Goal: Information Seeking & Learning: Check status

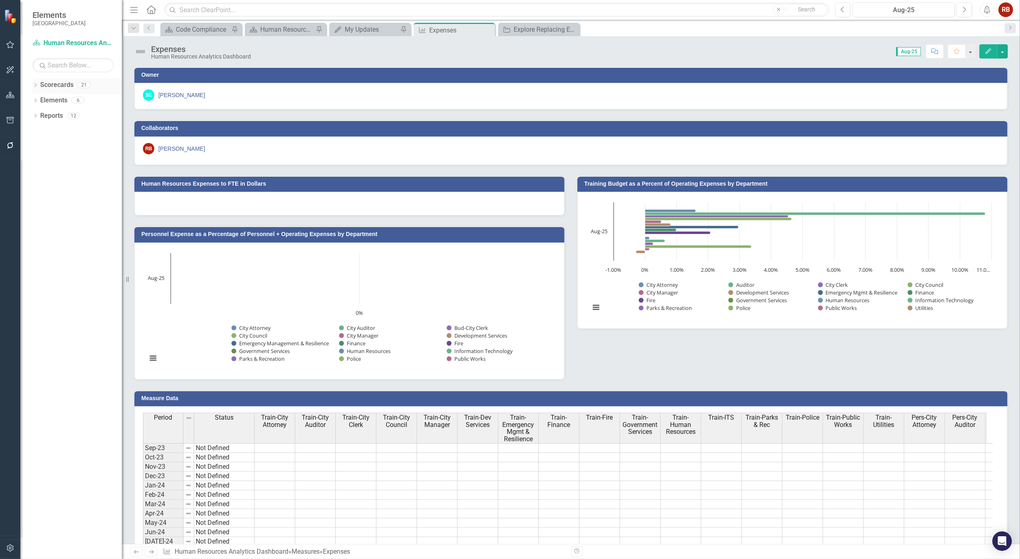
click at [37, 84] on icon "Dropdown" at bounding box center [35, 86] width 6 height 4
click at [30, 116] on icon "Dropdown" at bounding box center [27, 115] width 6 height 5
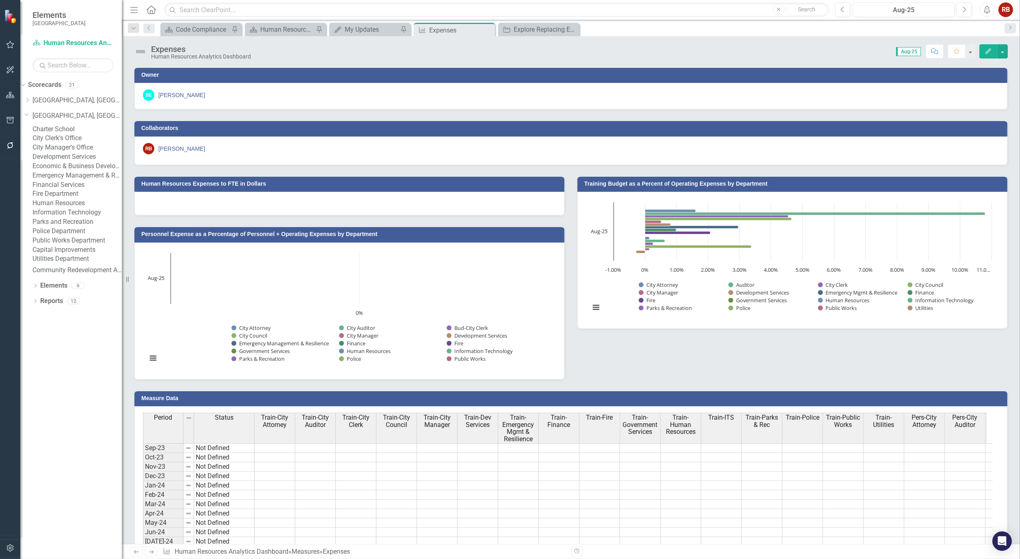
click at [84, 208] on link "Human Resources" at bounding box center [76, 203] width 89 height 9
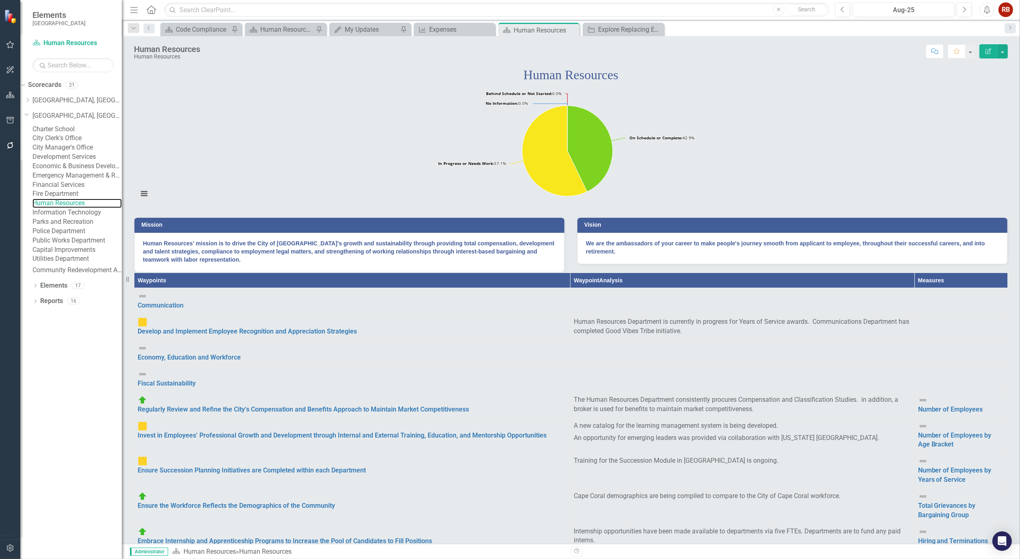
scroll to position [135, 0]
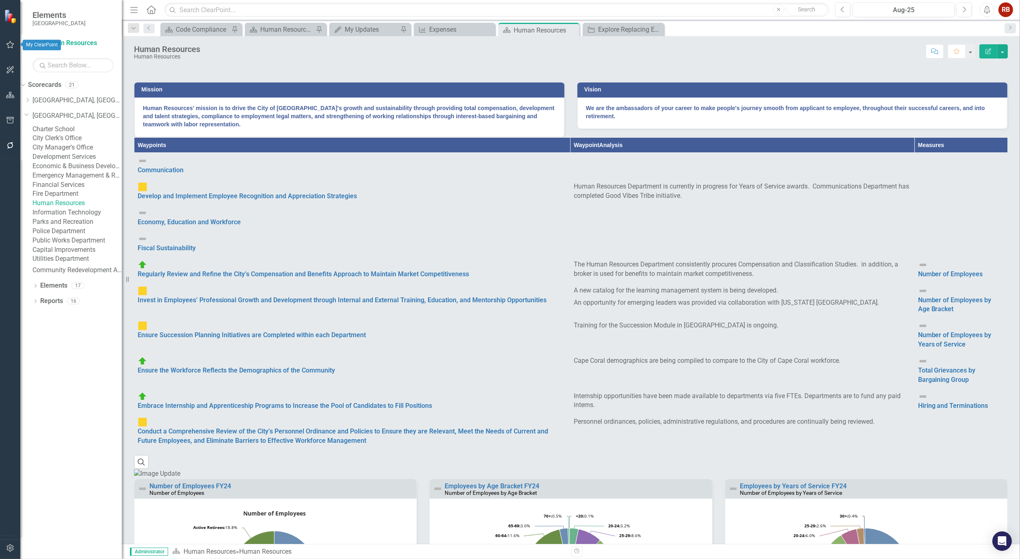
click at [5, 43] on button "button" at bounding box center [10, 45] width 18 height 17
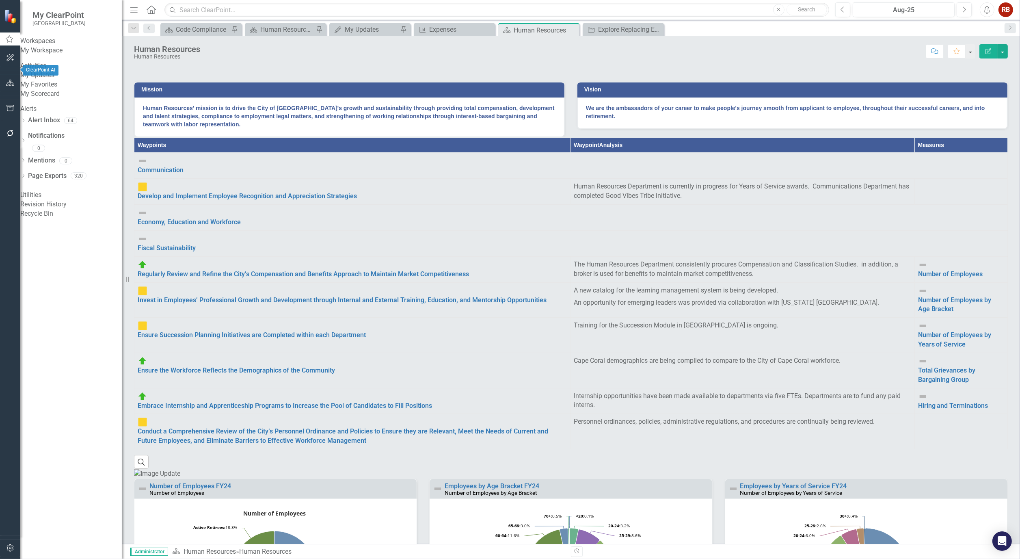
click at [10, 61] on icon "button" at bounding box center [10, 57] width 9 height 6
click at [11, 41] on button "button" at bounding box center [10, 45] width 18 height 17
click at [206, 200] on link "Develop and Implement Employee Recognition and Appreciation Strategies" at bounding box center [247, 196] width 219 height 8
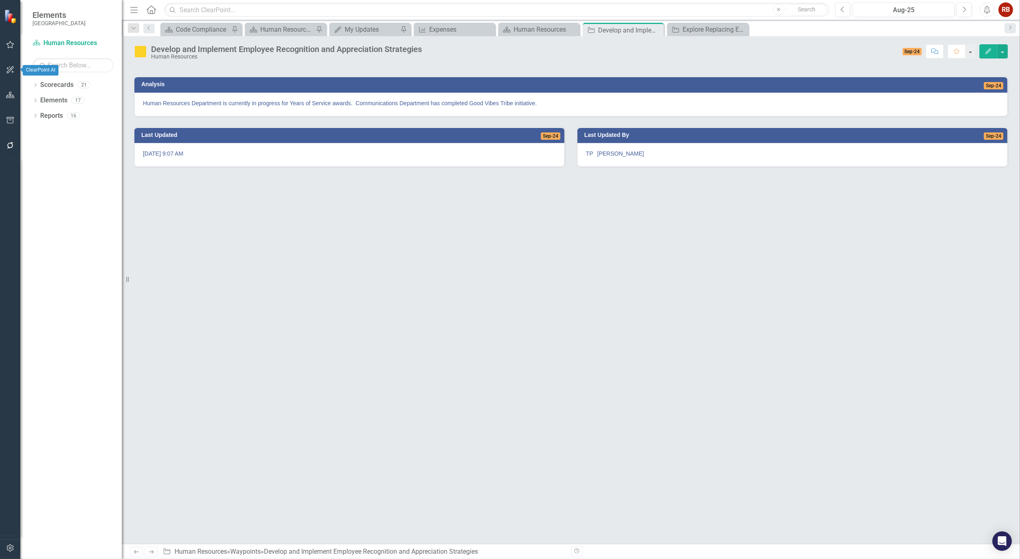
click at [11, 70] on icon "button" at bounding box center [9, 69] width 7 height 7
click at [10, 86] on icon "button" at bounding box center [10, 83] width 9 height 6
click at [349, 21] on div "Dropdown Search Scorecard Code Compliance Pin Scorecard Human Resources Analyti…" at bounding box center [571, 28] width 898 height 16
click at [355, 28] on div "My Updates" at bounding box center [372, 29] width 54 height 10
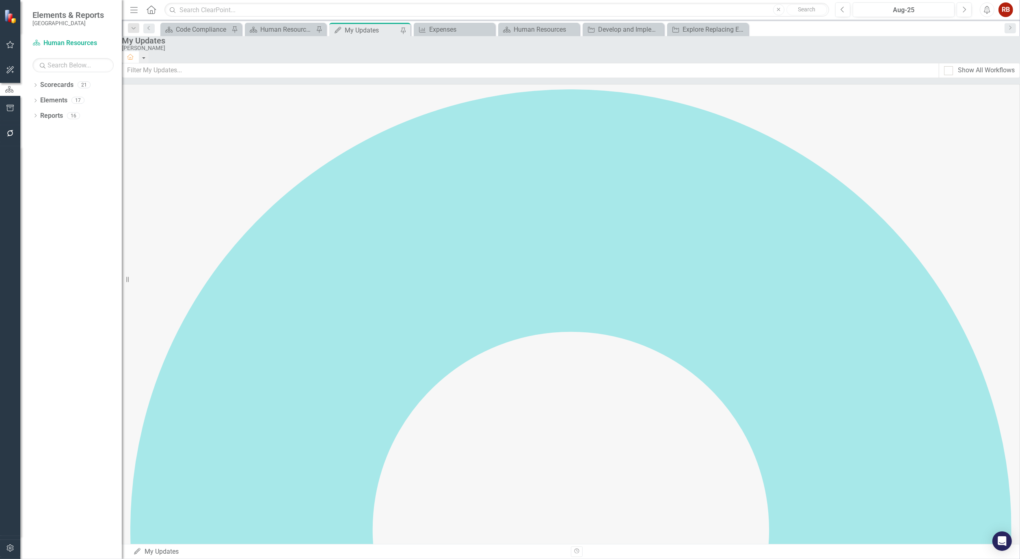
scroll to position [1895, 0]
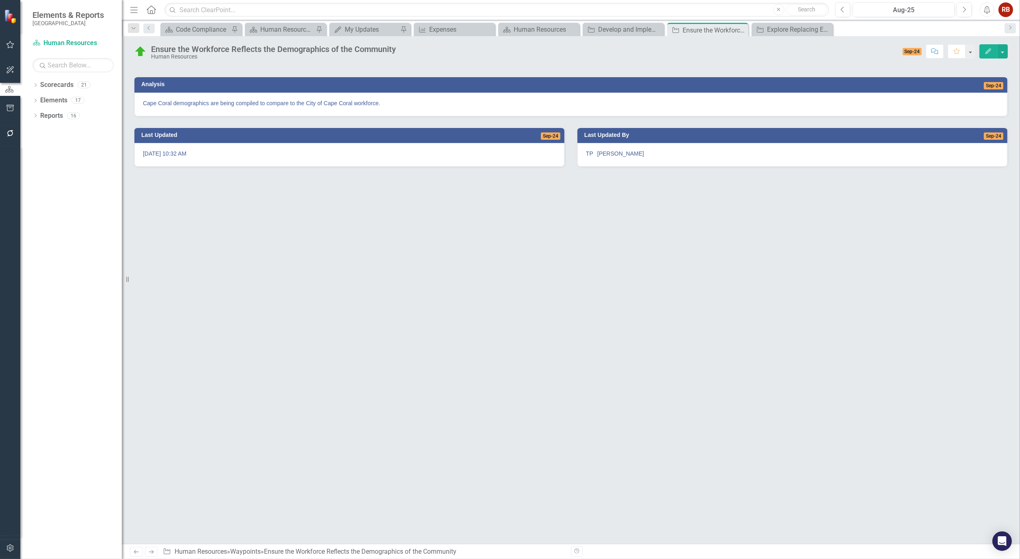
click at [433, 107] on p "Cape Coral demographics are being compiled to compare to the City of Cape Coral…" at bounding box center [571, 103] width 856 height 8
click at [135, 50] on img at bounding box center [140, 51] width 13 height 13
click at [140, 51] on img at bounding box center [140, 51] width 13 height 13
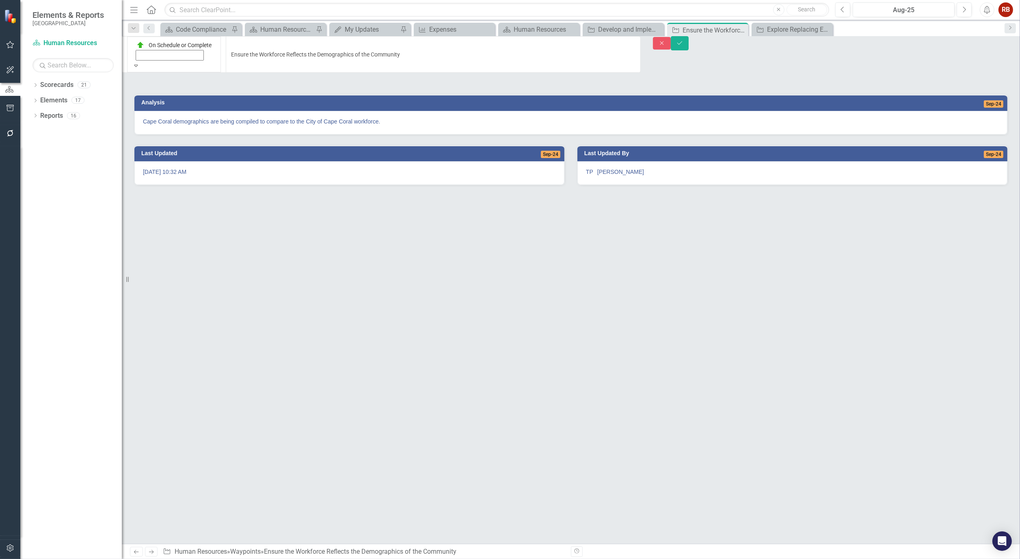
click at [140, 63] on icon "Expand" at bounding box center [135, 66] width 7 height 6
click at [372, 26] on div "My Updates" at bounding box center [372, 29] width 54 height 10
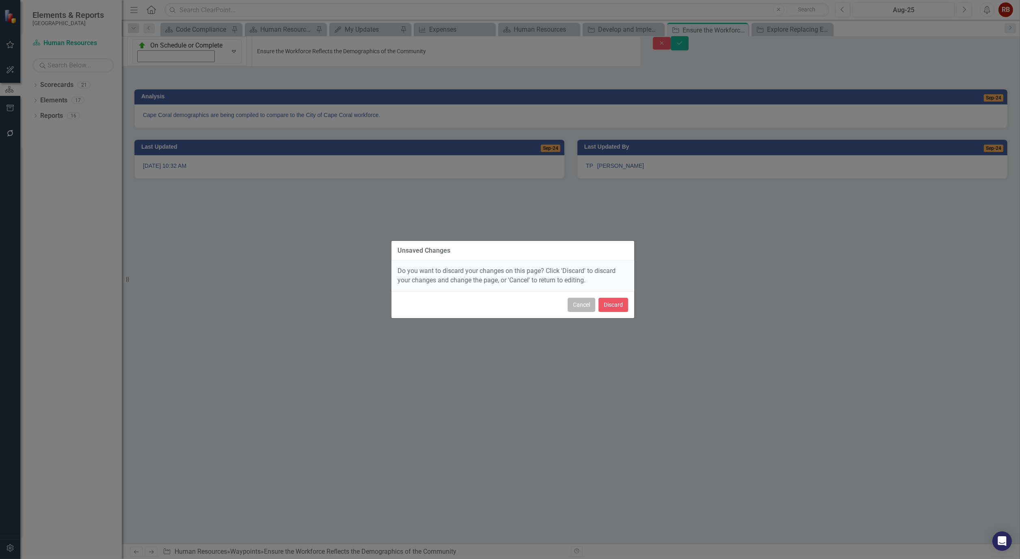
click at [586, 305] on button "Cancel" at bounding box center [582, 305] width 28 height 14
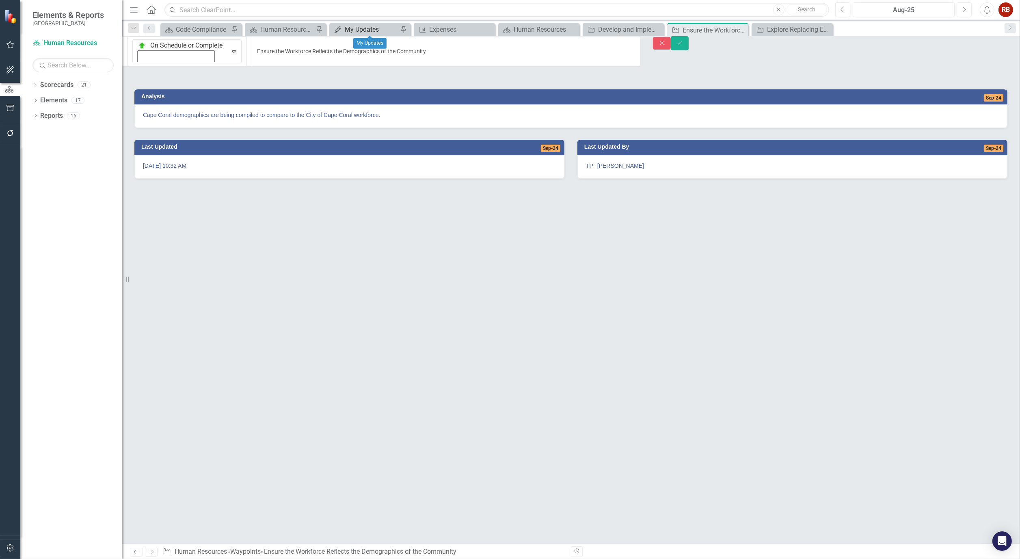
click at [379, 29] on div "My Updates" at bounding box center [372, 29] width 54 height 10
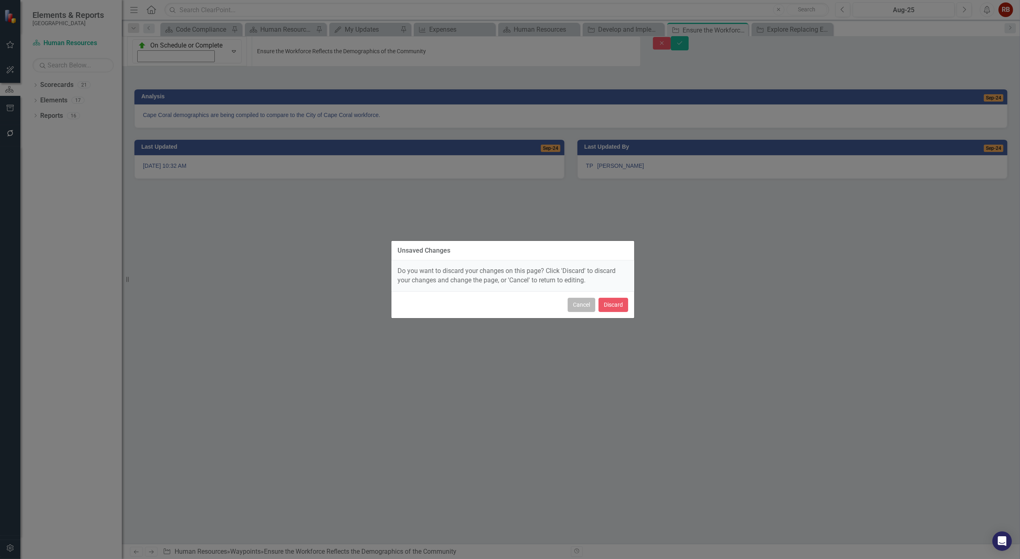
click at [587, 301] on button "Cancel" at bounding box center [582, 305] width 28 height 14
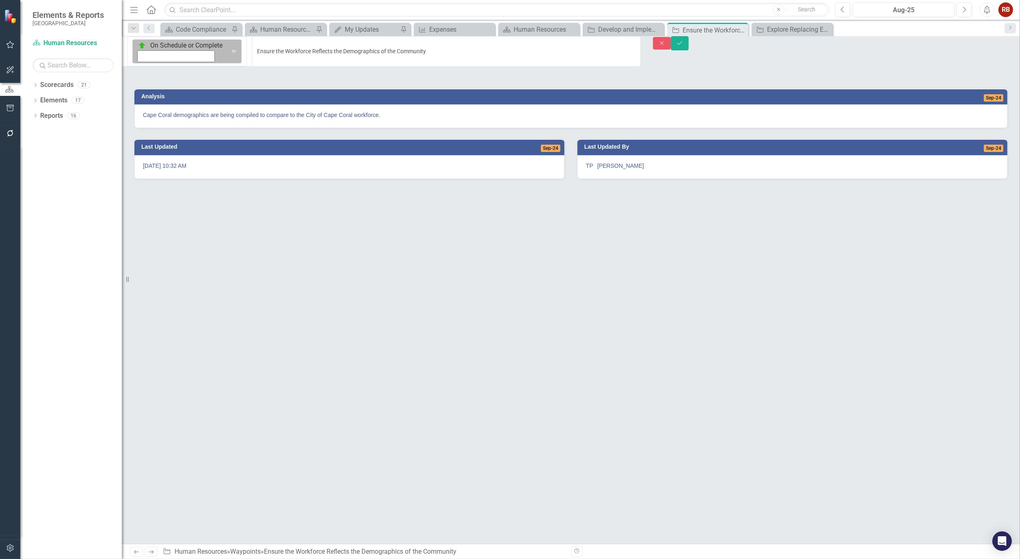
click at [141, 48] on img at bounding box center [142, 45] width 8 height 8
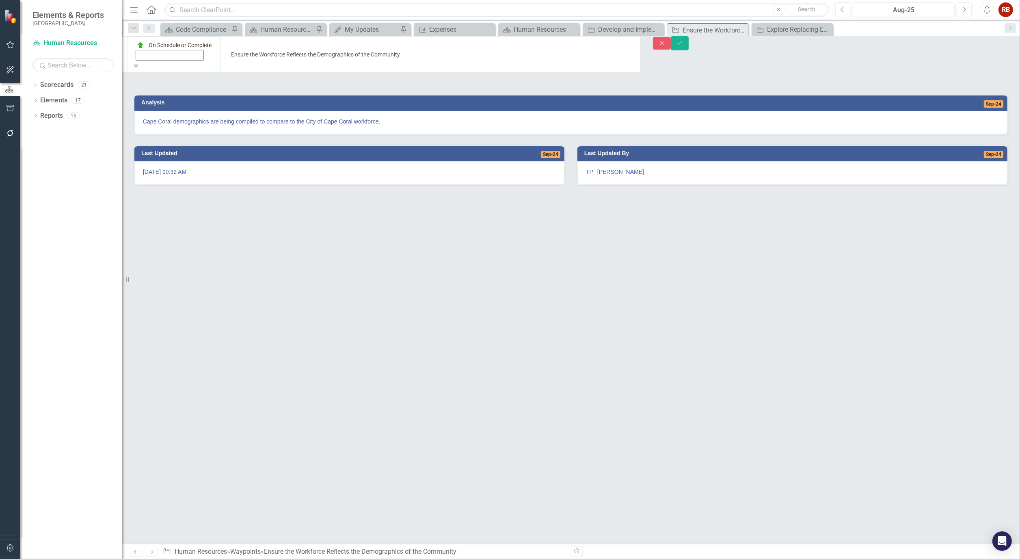
scroll to position [0, 0]
click at [141, 48] on img at bounding box center [140, 45] width 8 height 8
click at [140, 63] on icon "Expand" at bounding box center [135, 66] width 7 height 6
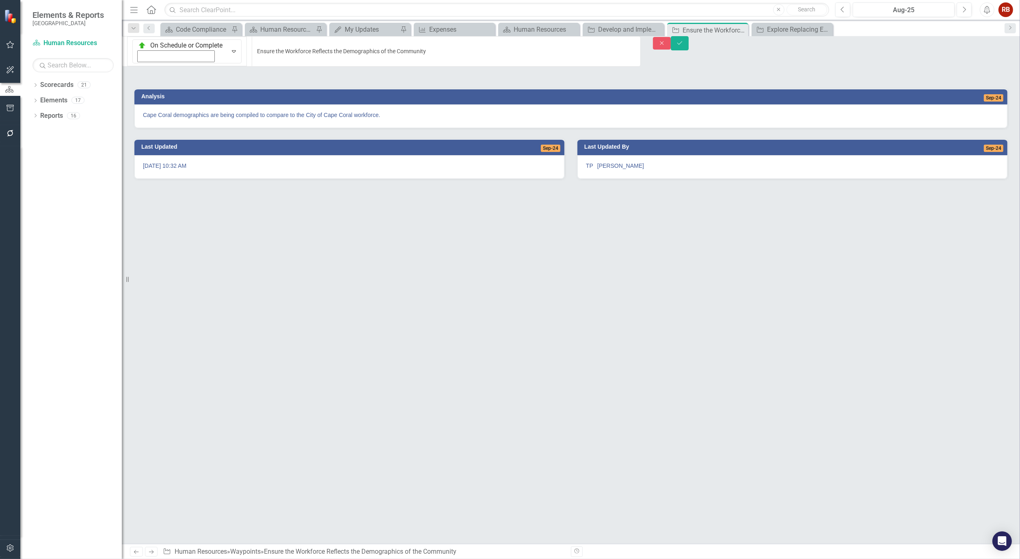
click at [765, 78] on div at bounding box center [571, 73] width 874 height 9
click at [740, 29] on icon "Close" at bounding box center [741, 30] width 8 height 6
